Goal: Task Accomplishment & Management: Use online tool/utility

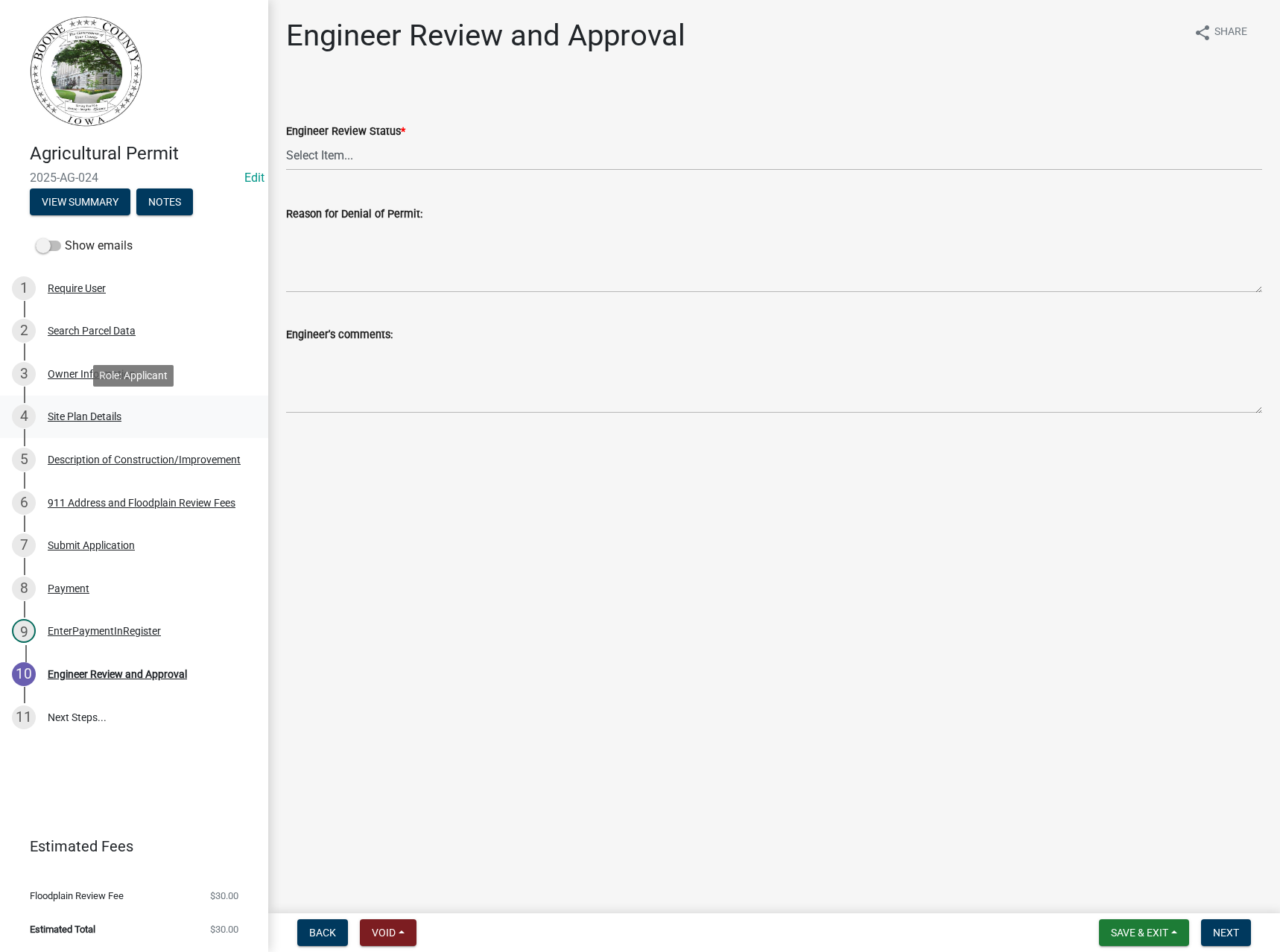
click at [89, 411] on div "Site Plan Details" at bounding box center [85, 416] width 74 height 10
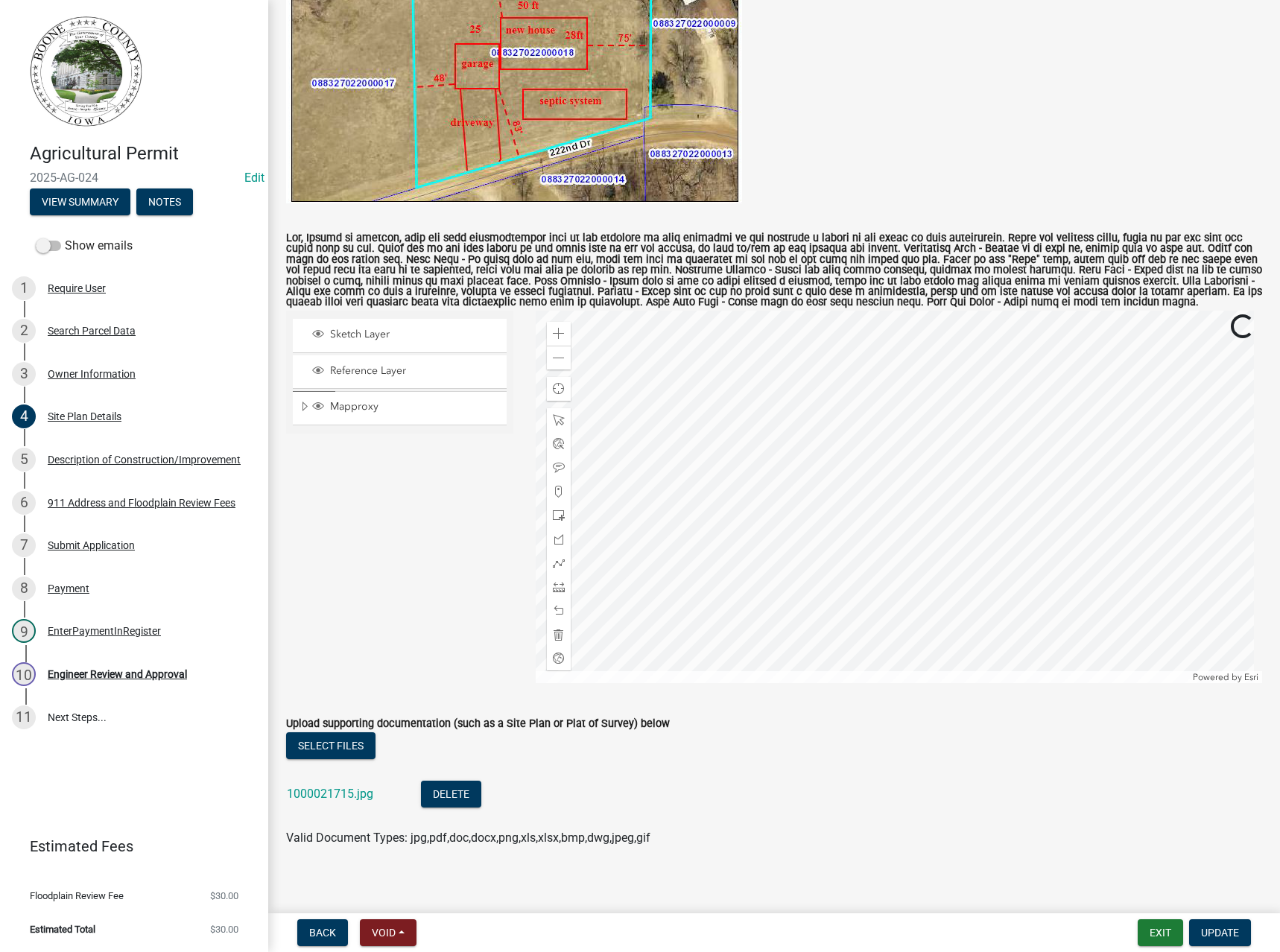
scroll to position [416, 0]
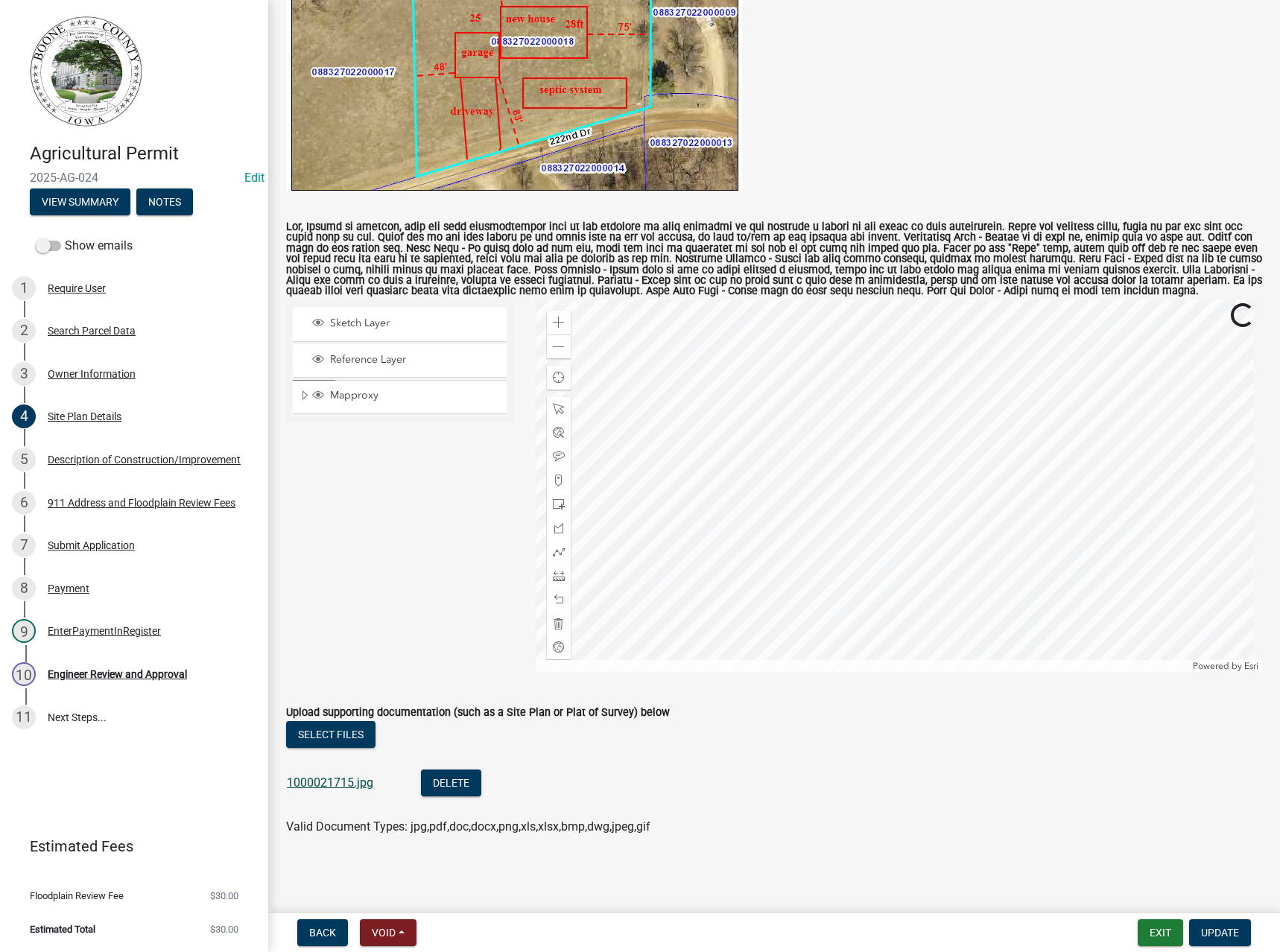
click at [337, 788] on link "1000021715.jpg" at bounding box center [330, 783] width 86 height 14
click at [553, 327] on span at bounding box center [559, 323] width 12 height 12
click at [302, 396] on span "Expand" at bounding box center [305, 396] width 12 height 14
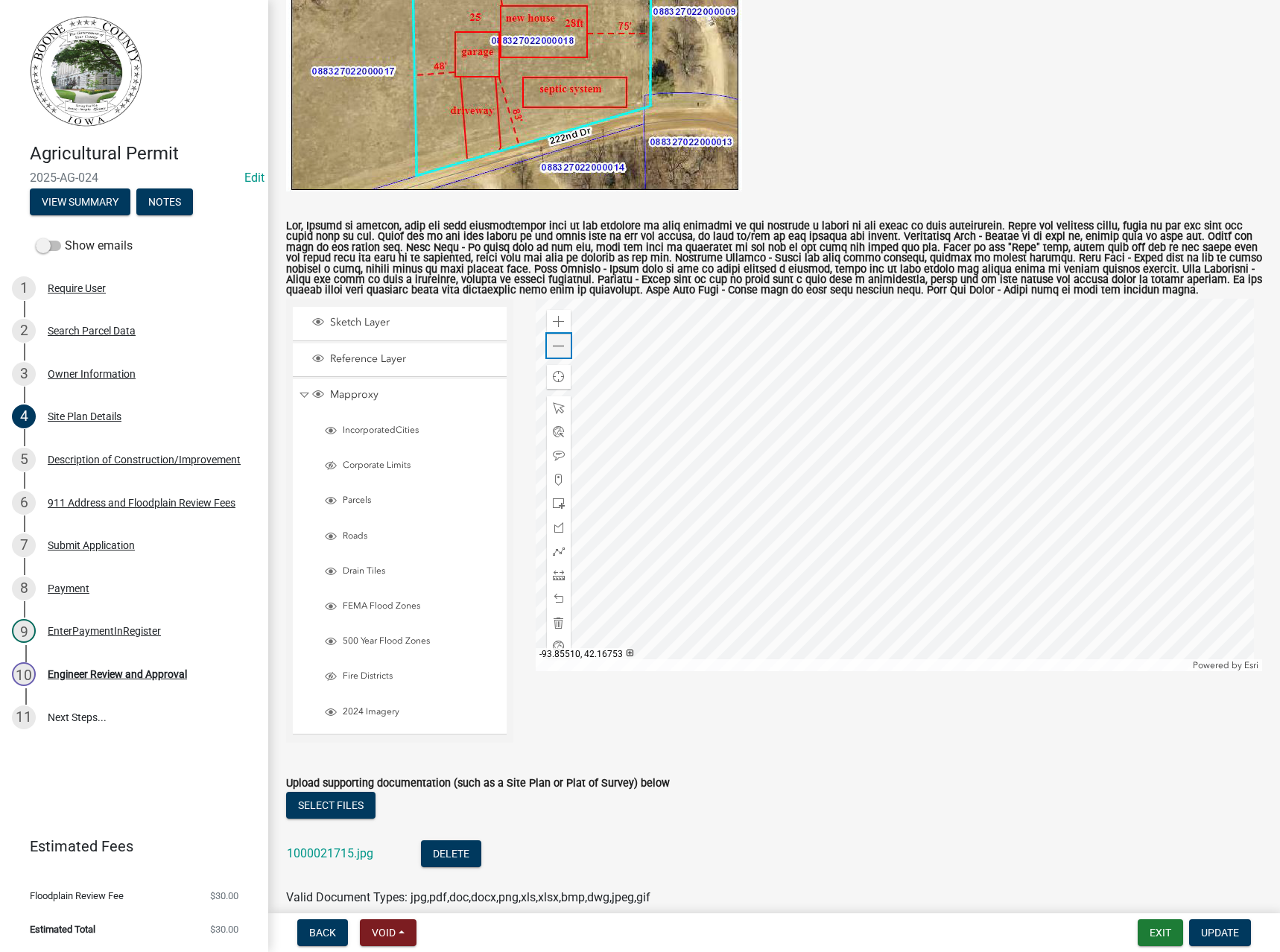
click at [558, 347] on span at bounding box center [559, 346] width 12 height 12
click at [553, 315] on div "Zoom in" at bounding box center [559, 322] width 24 height 24
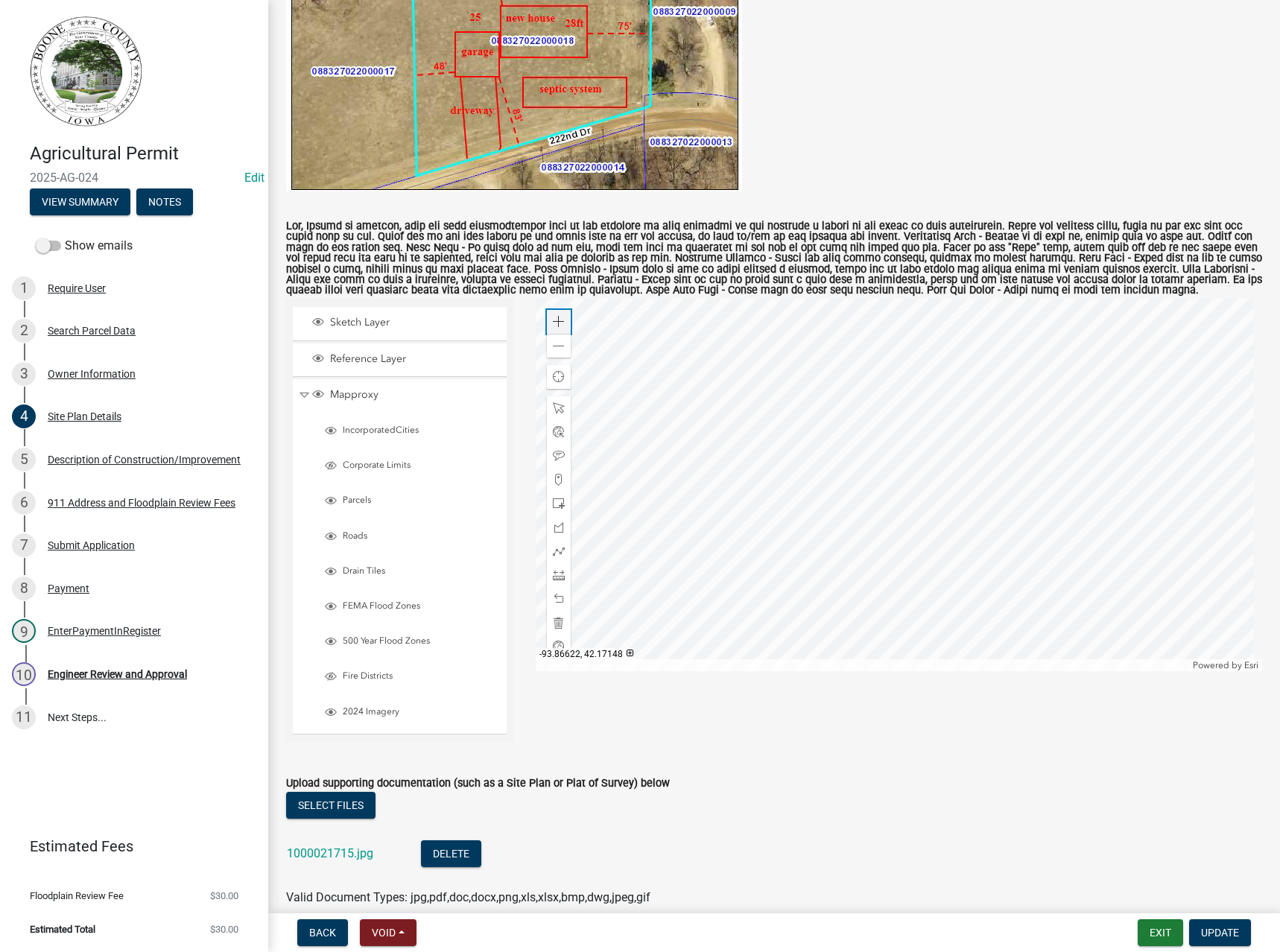
click at [553, 315] on div "Zoom in" at bounding box center [559, 322] width 24 height 24
